Goal: Task Accomplishment & Management: Manage account settings

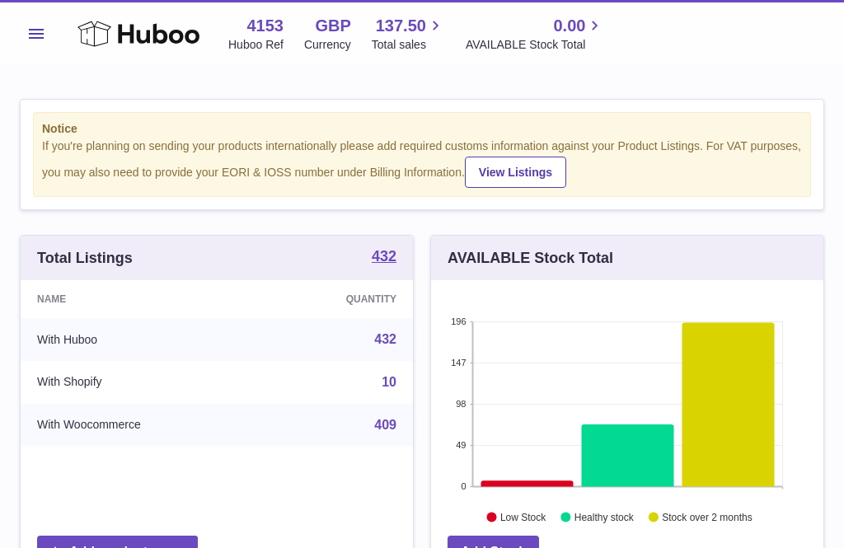
click at [103, 27] on icon at bounding box center [138, 33] width 122 height 33
click at [44, 27] on button "Menu" at bounding box center [36, 33] width 33 height 33
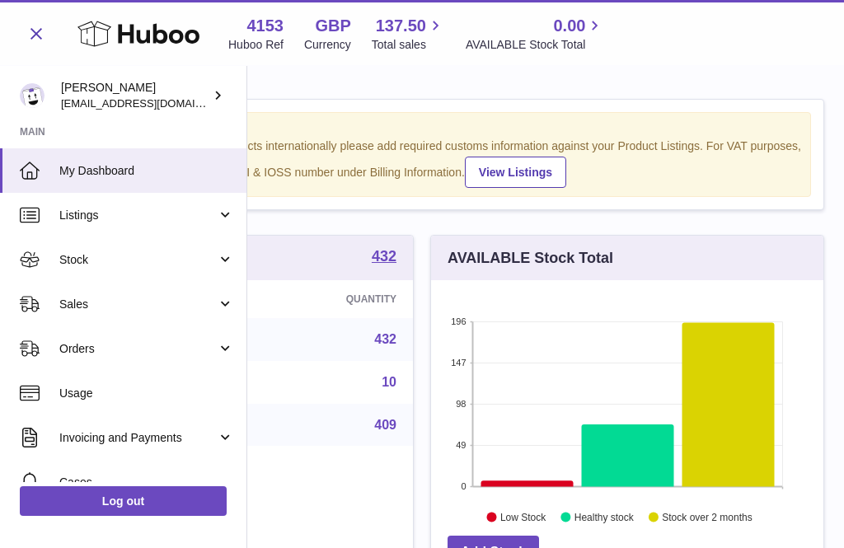
click at [91, 263] on span "Stock" at bounding box center [137, 260] width 157 height 16
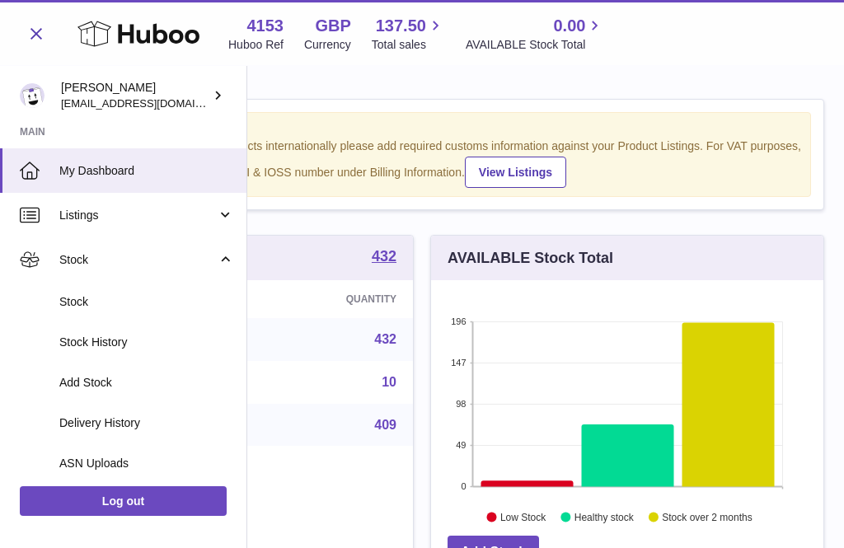
click at [111, 382] on span "Add Stock" at bounding box center [146, 383] width 175 height 16
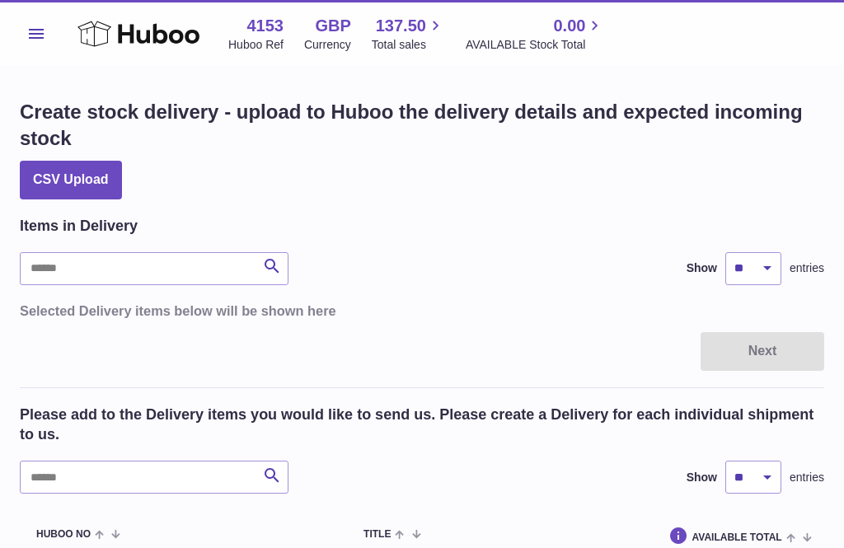
click at [105, 36] on icon at bounding box center [138, 33] width 122 height 33
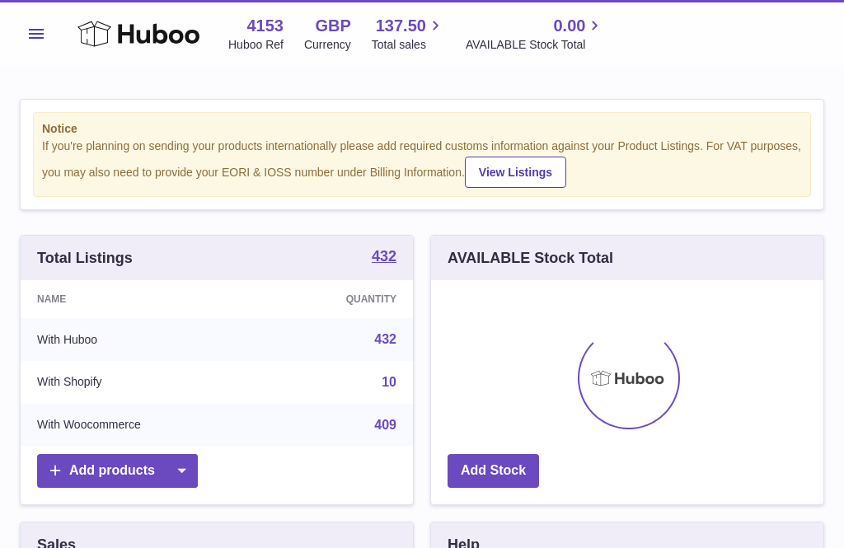
scroll to position [257, 392]
